Goal: Task Accomplishment & Management: Complete application form

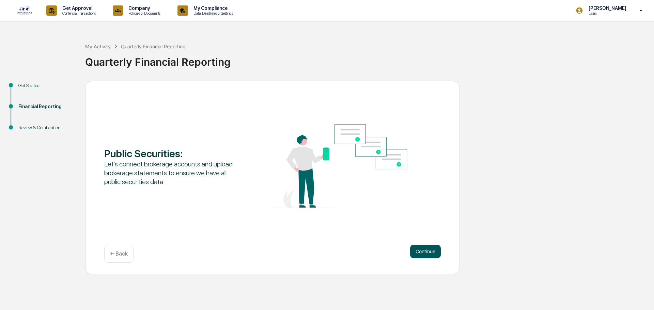
click at [417, 251] on button "Continue" at bounding box center [425, 252] width 31 height 14
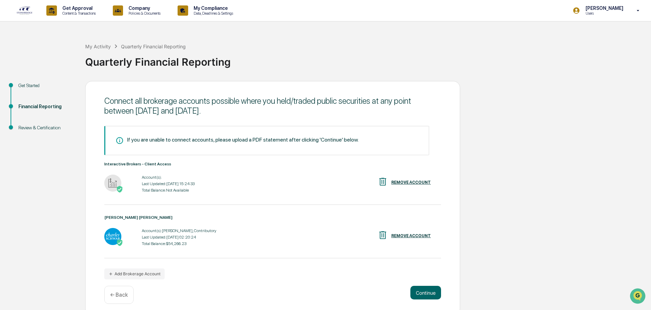
click at [169, 236] on div "Last Updated: [DATE] 02:20:24" at bounding box center [179, 237] width 75 height 5
click at [119, 219] on div "[PERSON_NAME] [PERSON_NAME]" at bounding box center [272, 217] width 337 height 5
click at [119, 239] on img at bounding box center [112, 236] width 17 height 17
click at [411, 235] on div "REMOVE ACCOUNT" at bounding box center [411, 236] width 40 height 5
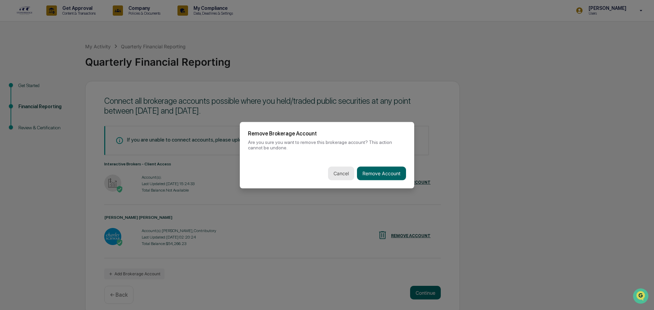
click at [338, 174] on button "Cancel" at bounding box center [341, 174] width 26 height 14
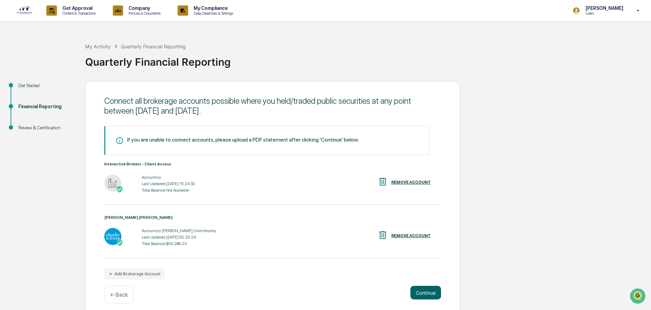
click at [417, 236] on div "REMOVE ACCOUNT" at bounding box center [411, 236] width 40 height 5
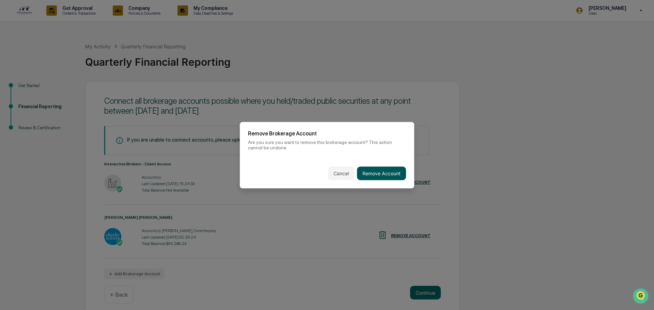
click at [385, 171] on button "Remove Account" at bounding box center [381, 174] width 49 height 14
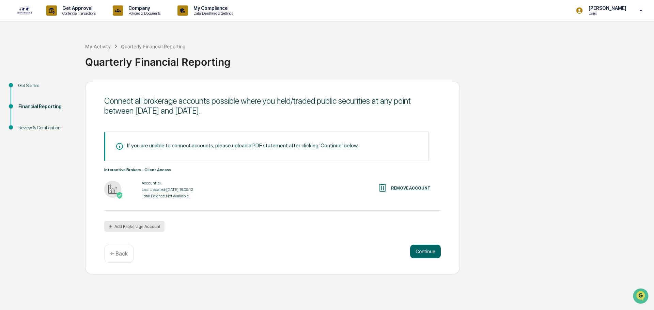
click at [151, 225] on button "Add Brokerage Account" at bounding box center [134, 226] width 60 height 11
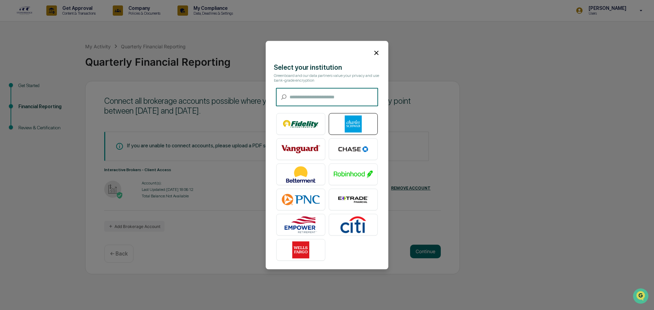
click at [358, 121] on img at bounding box center [353, 124] width 39 height 17
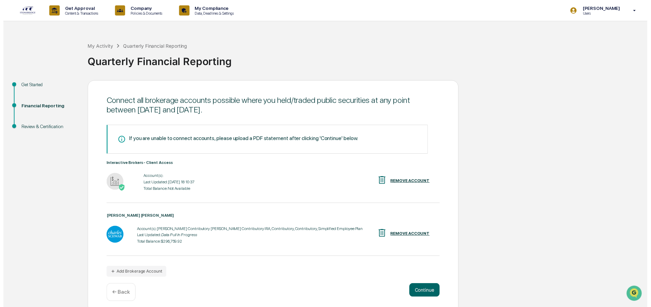
scroll to position [5, 0]
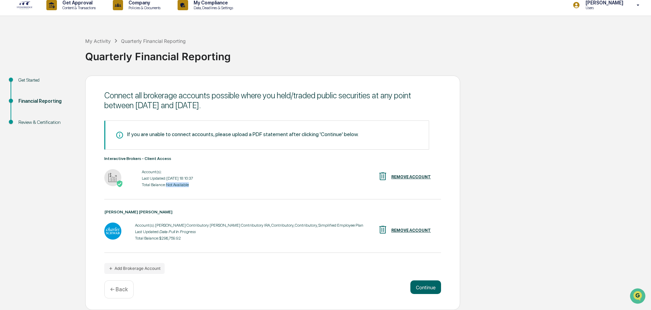
drag, startPoint x: 190, startPoint y: 183, endPoint x: 167, endPoint y: 185, distance: 23.2
click at [167, 185] on div "Total Balance: Not Available" at bounding box center [167, 185] width 51 height 5
click at [172, 189] on div "Interactive Brokers - Client Access Account(s): Last Updated: [DATE] 18:10:37 T…" at bounding box center [272, 177] width 337 height 43
click at [161, 182] on div "Account(s): Last Updated: [DATE] 18:10:37 Total Balance: Not Available" at bounding box center [167, 178] width 51 height 21
click at [143, 268] on button "Add Brokerage Account" at bounding box center [134, 268] width 60 height 11
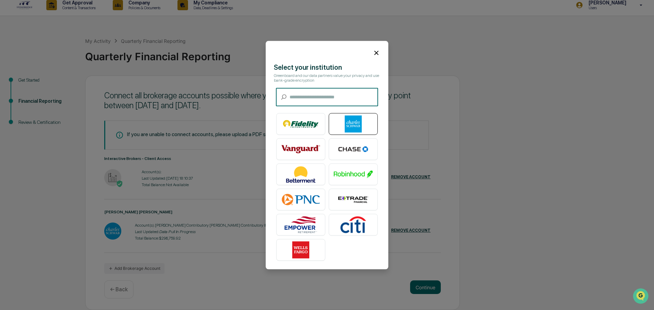
click at [349, 122] on img at bounding box center [353, 124] width 39 height 17
click at [345, 120] on img at bounding box center [353, 124] width 39 height 17
click at [375, 52] on icon at bounding box center [377, 53] width 4 height 4
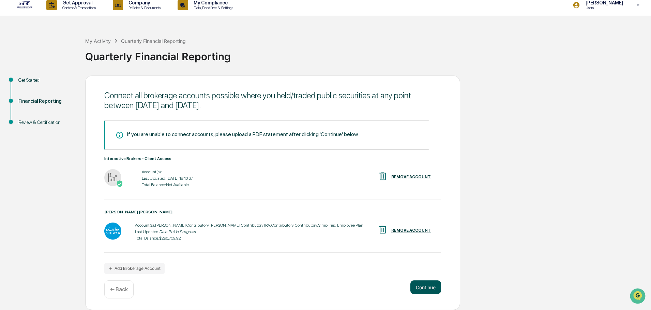
click at [425, 290] on button "Continue" at bounding box center [425, 288] width 31 height 14
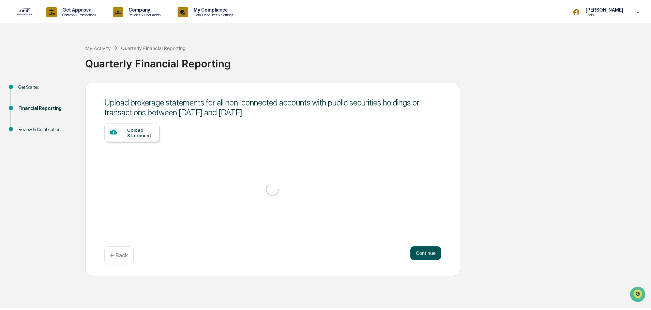
scroll to position [0, 0]
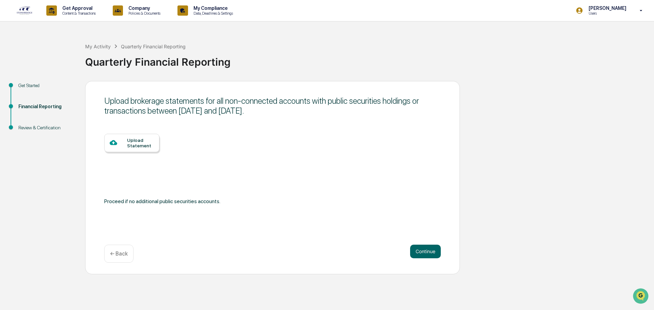
click at [127, 142] on div "Upload Statement" at bounding box center [140, 143] width 27 height 11
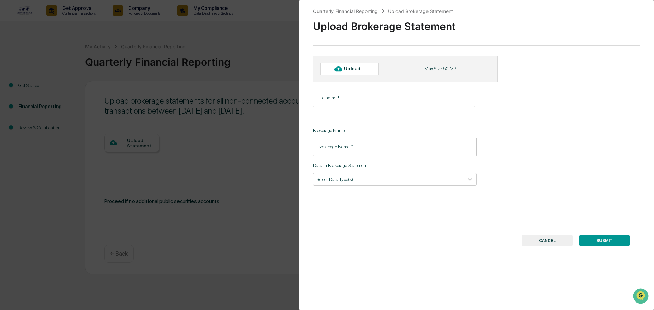
click at [355, 99] on input "File name   *" at bounding box center [394, 98] width 162 height 18
click at [359, 67] on div "Upload" at bounding box center [355, 68] width 22 height 5
type input "**********"
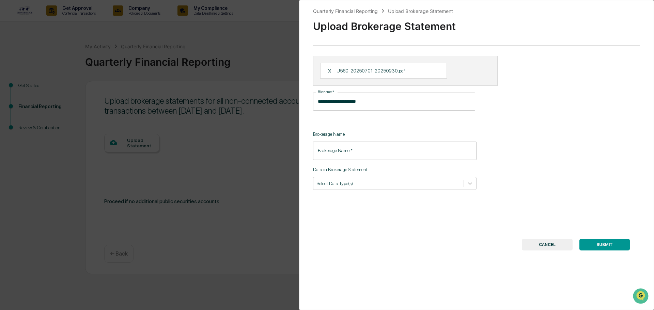
click at [366, 151] on input "Brokerage Name   *" at bounding box center [395, 151] width 164 height 18
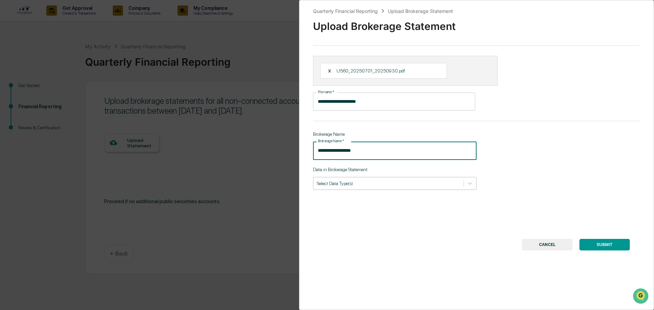
type input "**********"
click at [375, 184] on div at bounding box center [388, 183] width 143 height 6
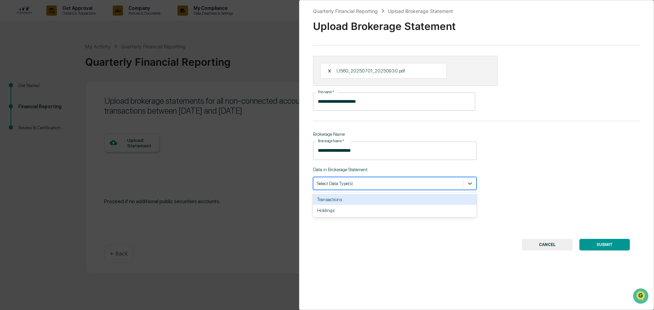
click at [357, 202] on div "Transactions" at bounding box center [395, 199] width 164 height 11
click at [375, 196] on div "Holdings" at bounding box center [395, 199] width 164 height 11
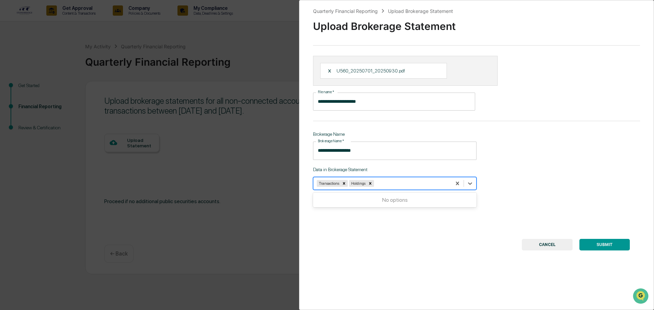
click at [485, 237] on div "**********" at bounding box center [476, 155] width 355 height 310
click at [610, 244] on button "SUBMIT" at bounding box center [605, 245] width 50 height 12
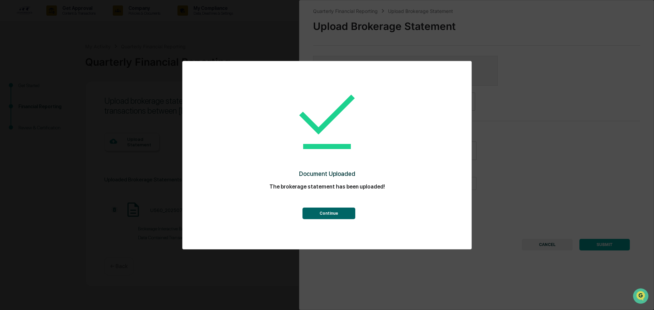
click at [350, 216] on button "Continue" at bounding box center [329, 214] width 53 height 12
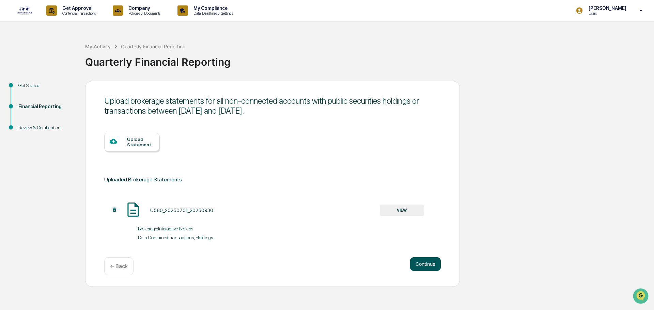
click at [427, 264] on button "Continue" at bounding box center [425, 265] width 31 height 14
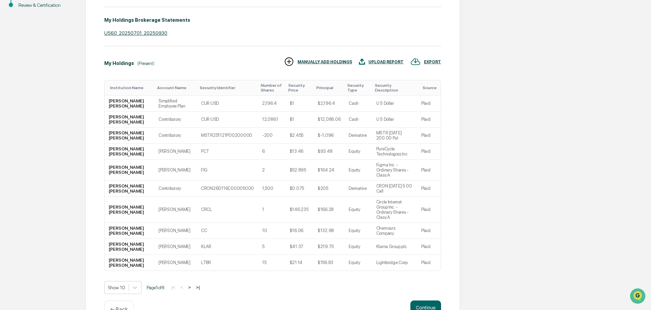
scroll to position [127, 0]
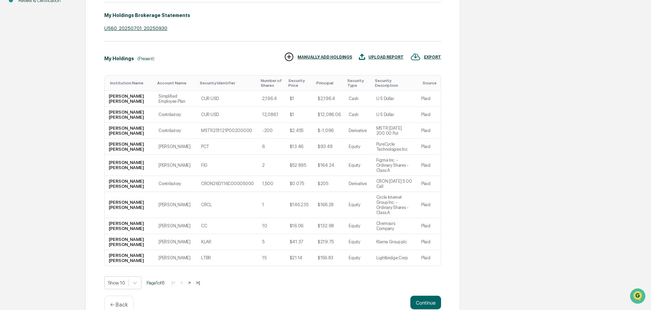
click at [202, 280] on button ">|" at bounding box center [198, 283] width 8 height 6
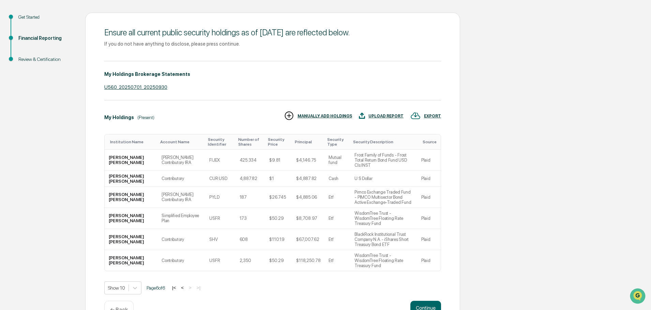
click at [185, 285] on button "<" at bounding box center [182, 288] width 7 height 6
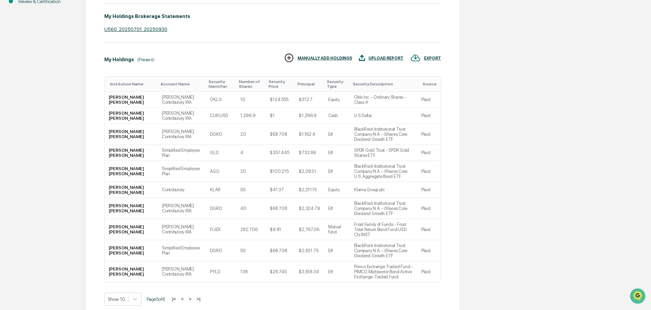
scroll to position [127, 0]
click at [191, 295] on button ">" at bounding box center [190, 298] width 7 height 6
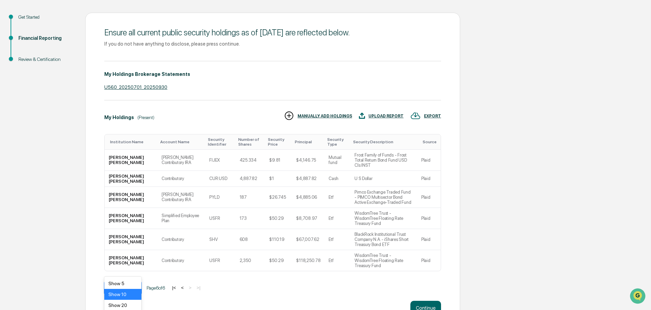
scroll to position [92, 0]
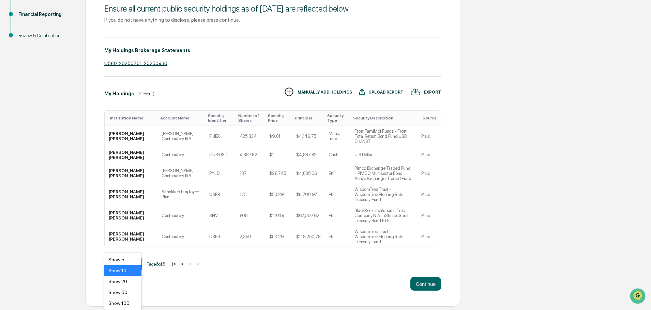
click at [133, 268] on body "Get Approval Content & Transactions Company Policies & Documents My Compliance …" at bounding box center [325, 107] width 651 height 399
click at [128, 303] on div "Show 100" at bounding box center [122, 303] width 37 height 11
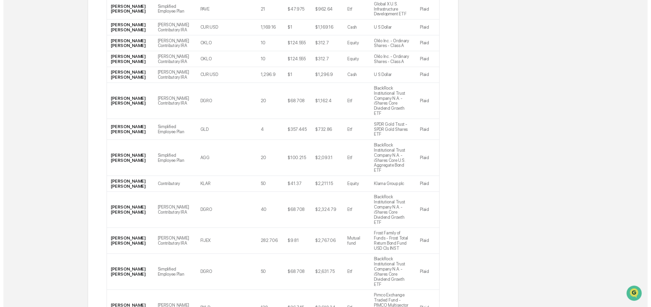
scroll to position [1028, 0]
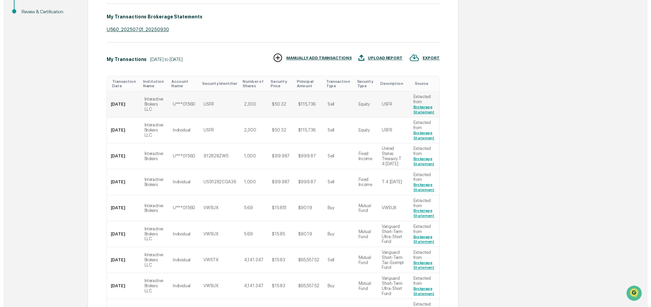
scroll to position [230, 0]
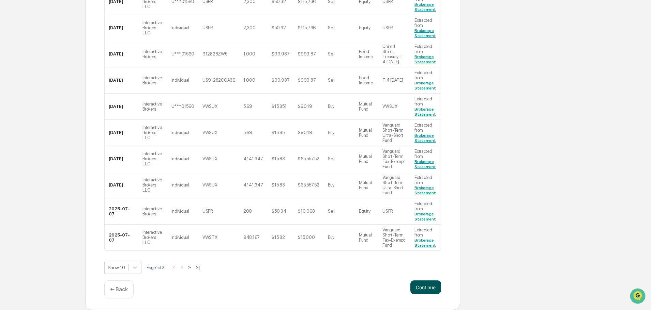
click at [427, 288] on button "Continue" at bounding box center [425, 288] width 31 height 14
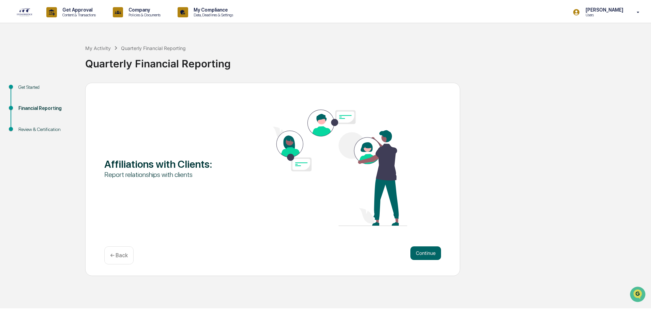
scroll to position [0, 0]
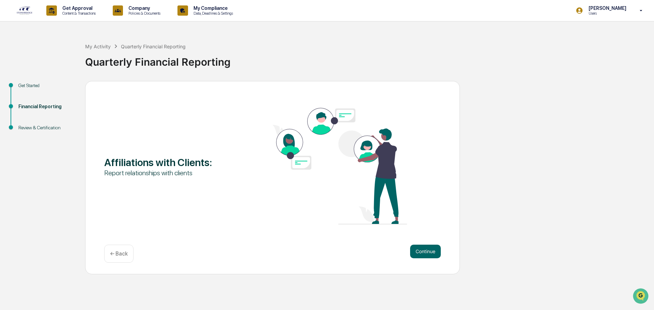
click at [118, 254] on p "← Back" at bounding box center [119, 254] width 18 height 6
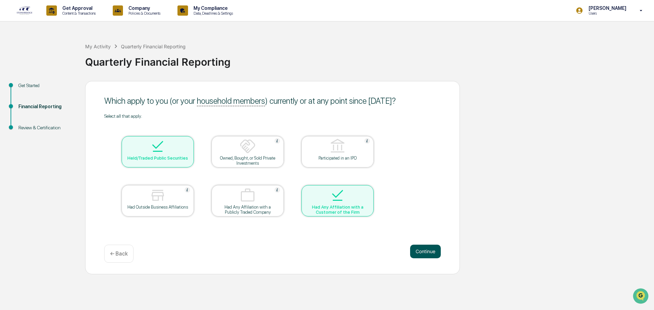
click at [425, 253] on button "Continue" at bounding box center [425, 252] width 31 height 14
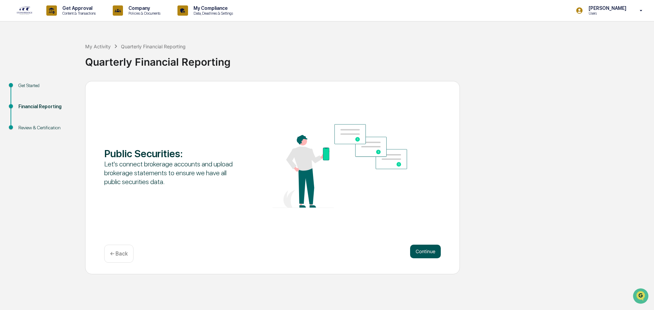
click at [428, 252] on button "Continue" at bounding box center [425, 252] width 31 height 14
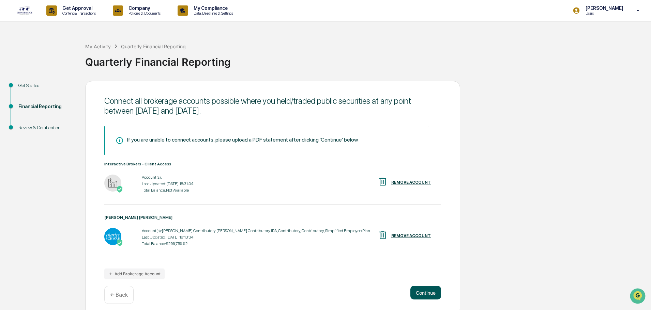
click at [433, 294] on button "Continue" at bounding box center [425, 293] width 31 height 14
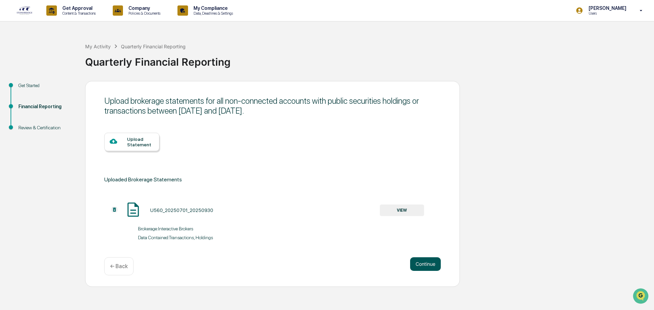
click at [424, 265] on button "Continue" at bounding box center [425, 265] width 31 height 14
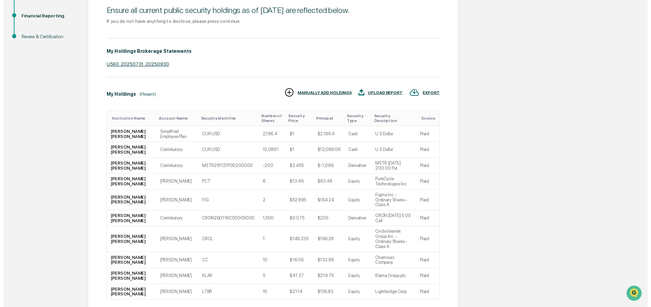
scroll to position [127, 0]
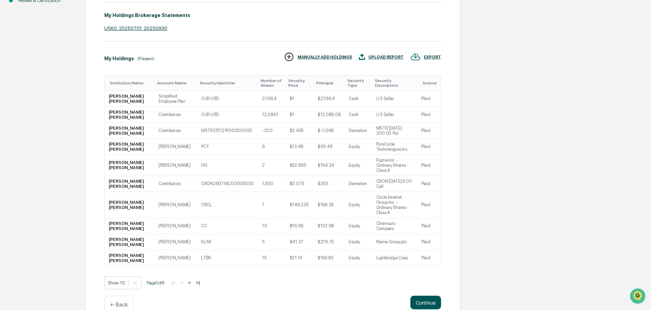
click at [425, 296] on button "Continue" at bounding box center [425, 303] width 31 height 14
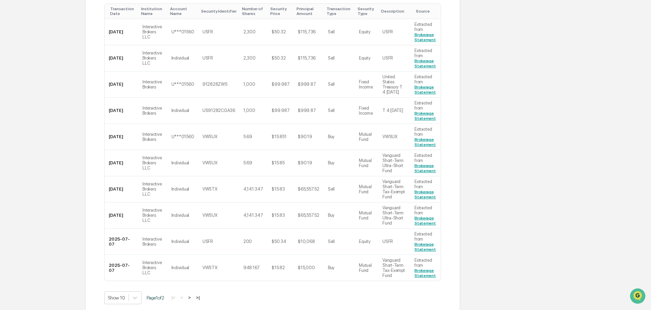
scroll to position [230, 0]
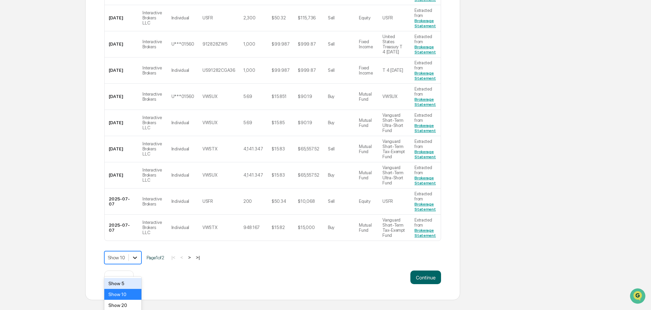
click at [133, 265] on body "Get Approval Content & Transactions Company Policies & Documents My Compliance …" at bounding box center [325, 35] width 651 height 530
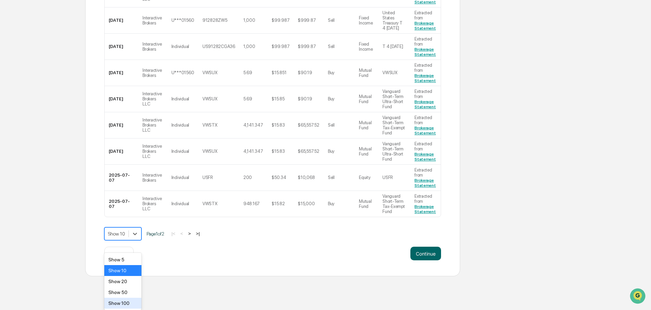
click at [126, 302] on div "Show 100" at bounding box center [122, 303] width 37 height 11
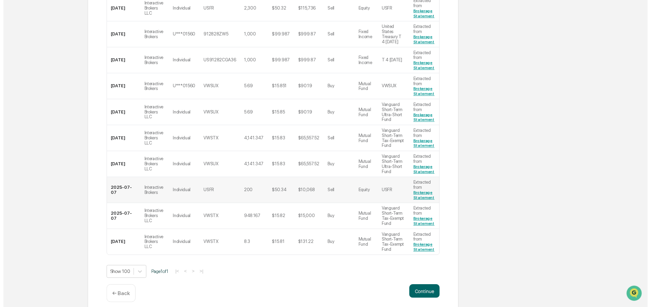
scroll to position [256, 0]
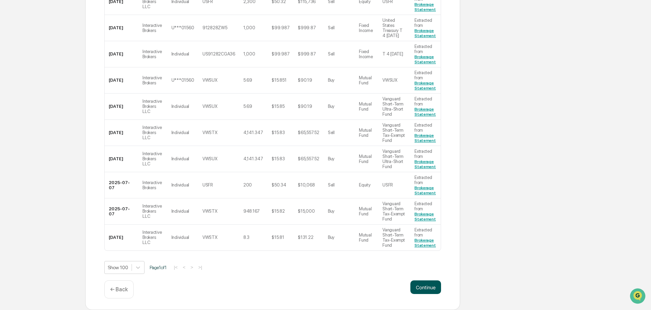
click at [428, 285] on button "Continue" at bounding box center [425, 288] width 31 height 14
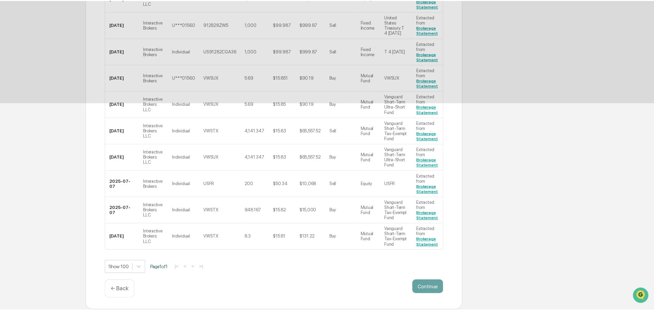
scroll to position [0, 0]
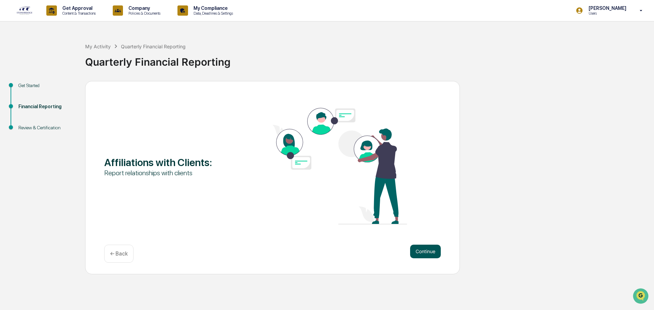
click at [429, 249] on button "Continue" at bounding box center [425, 252] width 31 height 14
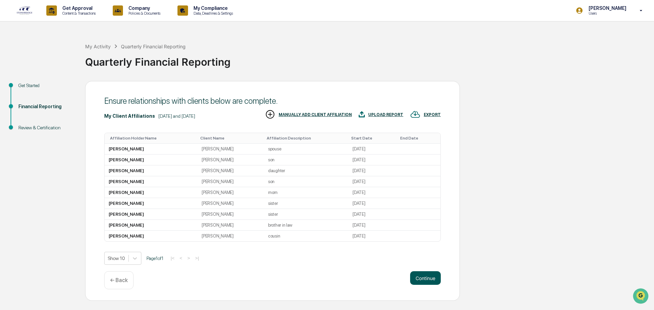
click at [422, 276] on button "Continue" at bounding box center [425, 279] width 31 height 14
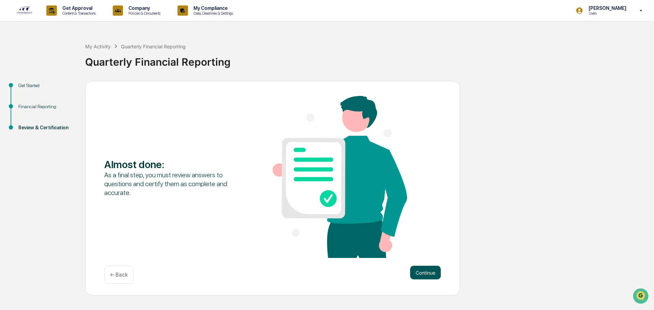
click at [427, 274] on button "Continue" at bounding box center [425, 273] width 31 height 14
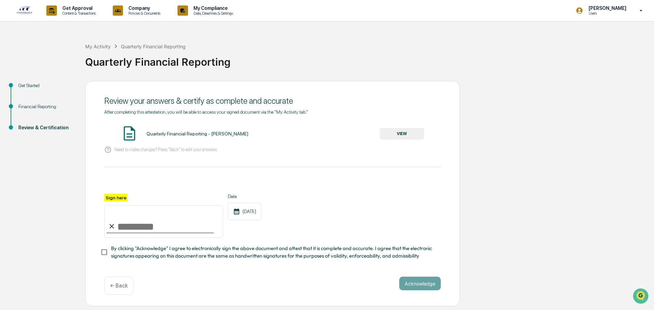
click at [400, 134] on button "VIEW" at bounding box center [402, 134] width 44 height 12
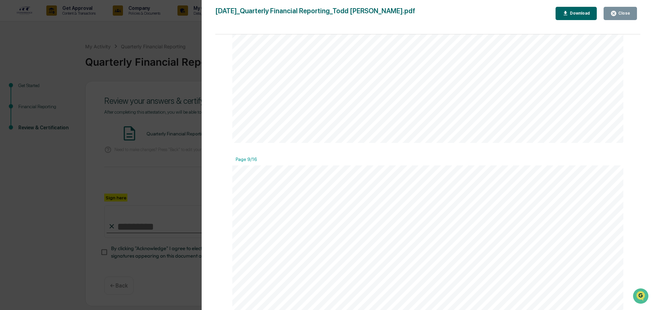
scroll to position [3749, 0]
click at [623, 12] on div "Close" at bounding box center [623, 13] width 13 height 5
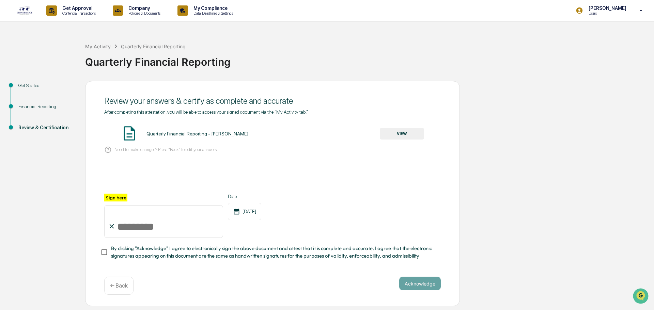
click at [132, 230] on input "Sign here" at bounding box center [163, 221] width 119 height 33
type input "**********"
click at [422, 288] on button "Acknowledge" at bounding box center [420, 284] width 42 height 14
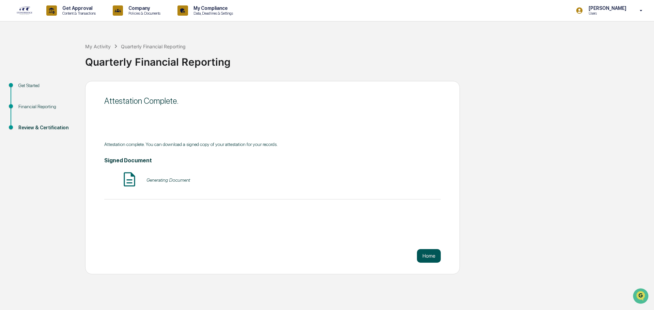
click at [418, 257] on button "Home" at bounding box center [429, 256] width 24 height 14
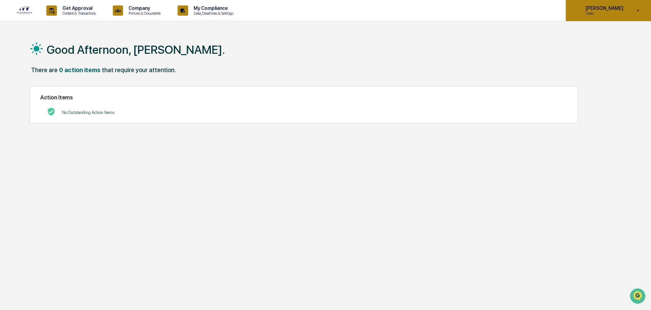
click at [638, 8] on icon at bounding box center [638, 10] width 12 height 6
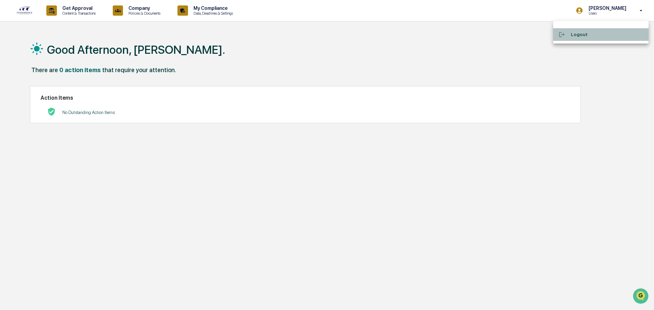
click at [583, 33] on li "Logout" at bounding box center [600, 34] width 95 height 13
